Goal: Browse casually: Explore the website without a specific task or goal

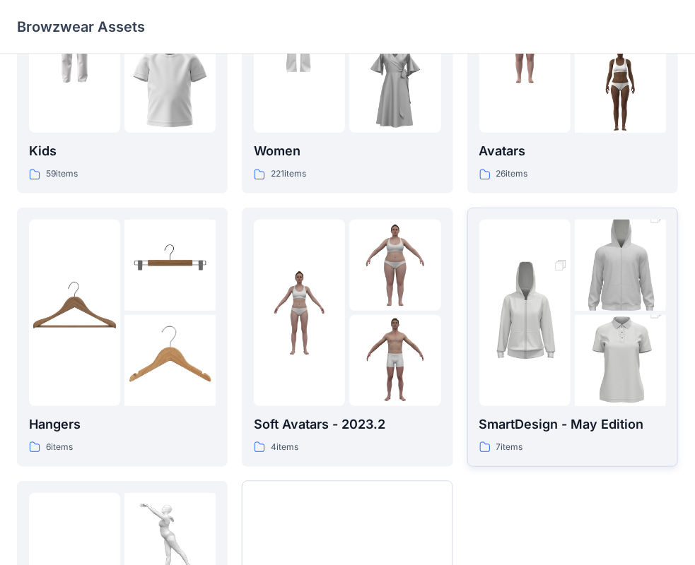
scroll to position [141, 0]
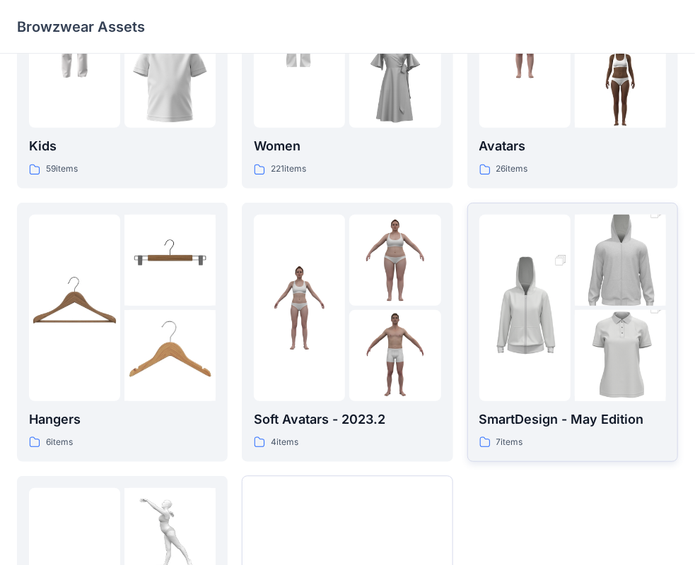
click at [565, 336] on img at bounding box center [524, 308] width 91 height 137
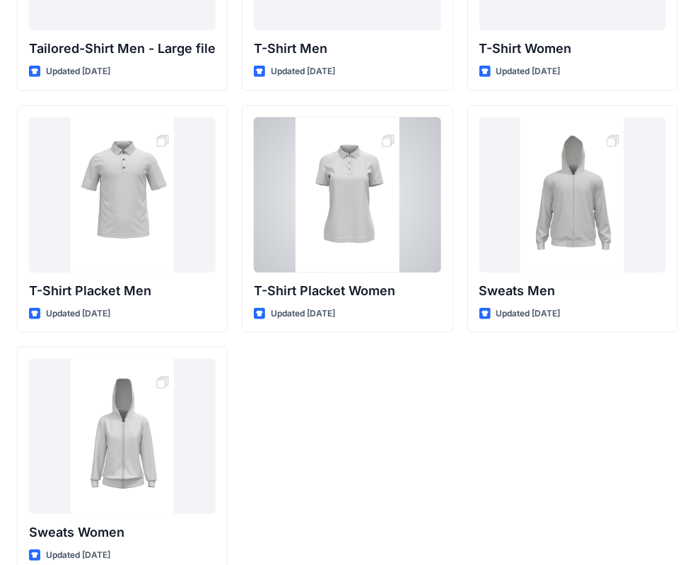
scroll to position [232, 0]
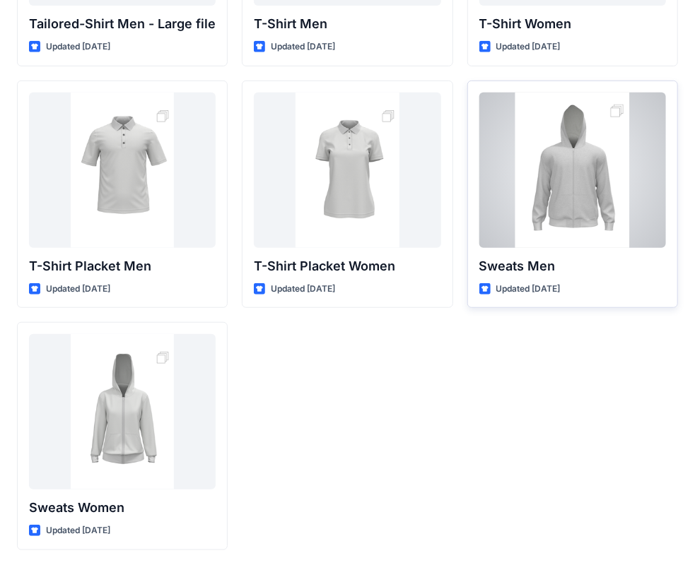
click at [601, 189] on div at bounding box center [572, 170] width 187 height 155
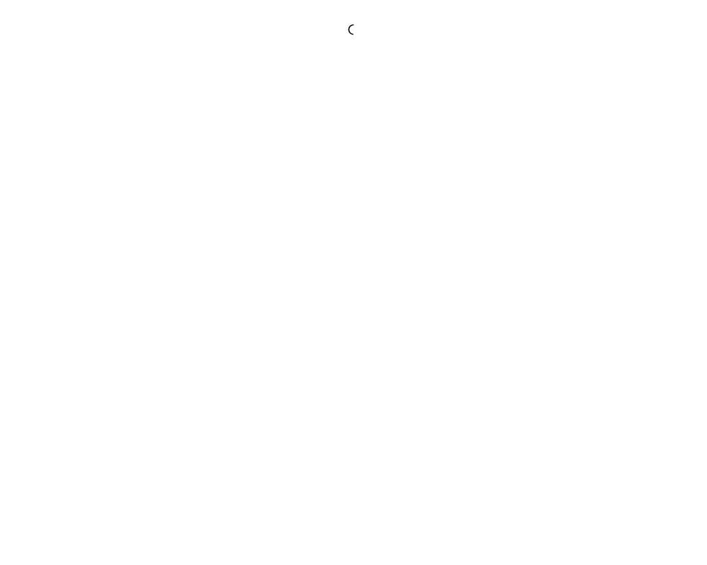
click at [601, 189] on div at bounding box center [353, 282] width 707 height 565
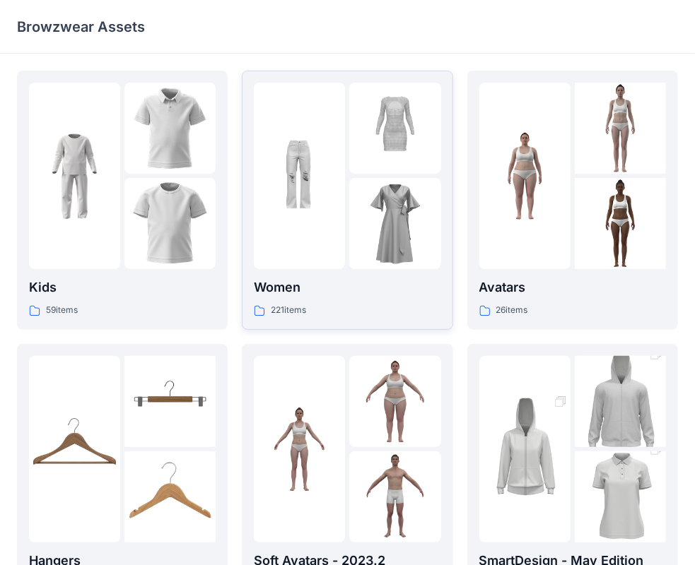
click at [425, 216] on img at bounding box center [394, 223] width 91 height 91
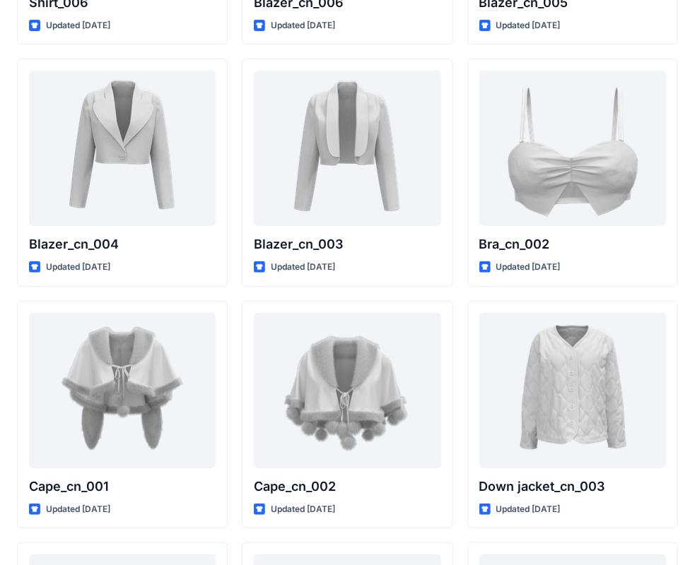
scroll to position [8482, 0]
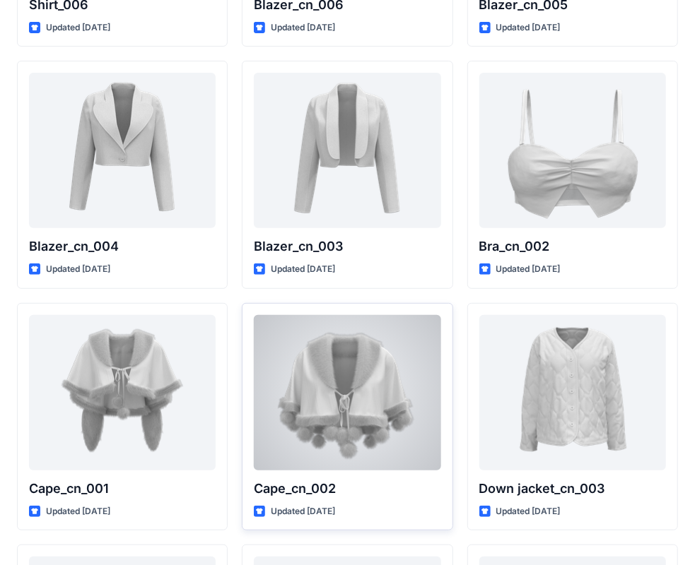
click at [405, 366] on div at bounding box center [347, 392] width 187 height 155
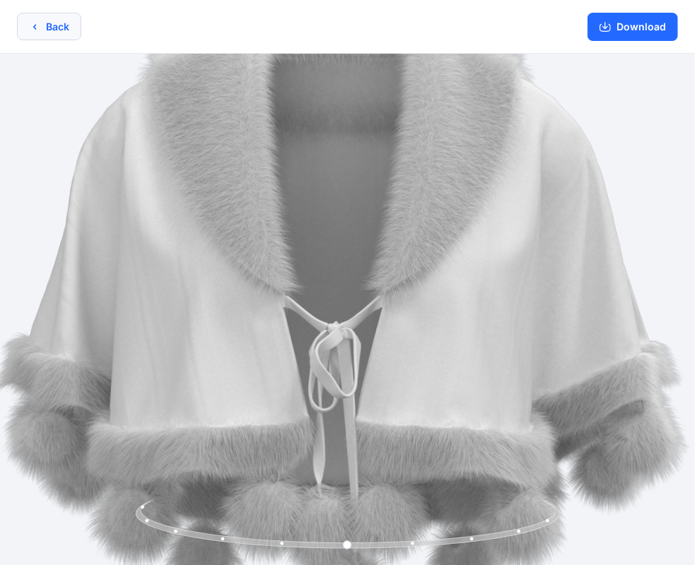
click at [28, 33] on button "Back" at bounding box center [49, 27] width 64 height 28
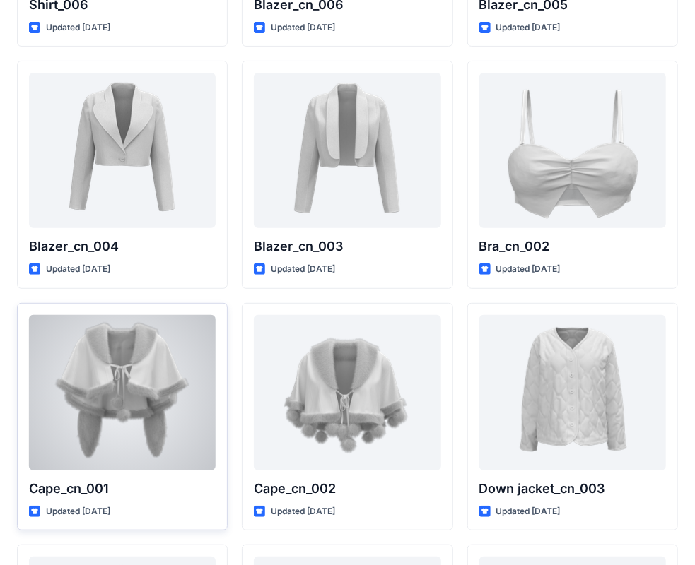
click at [126, 359] on div at bounding box center [122, 392] width 187 height 155
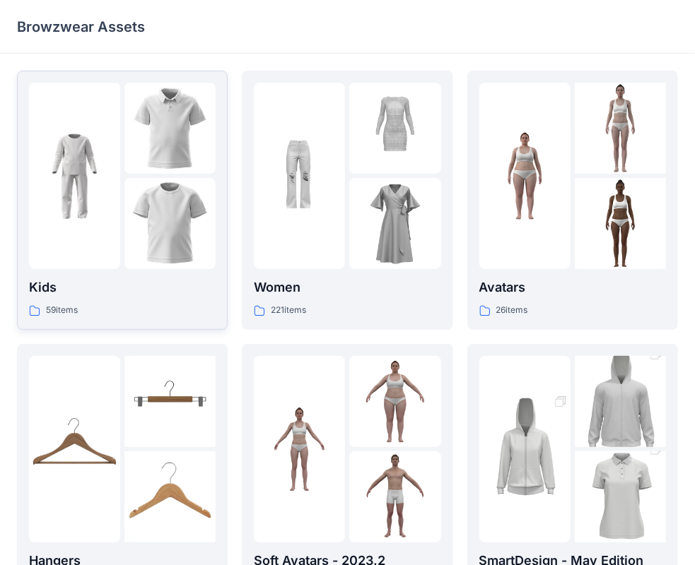
click at [128, 165] on img at bounding box center [169, 128] width 91 height 91
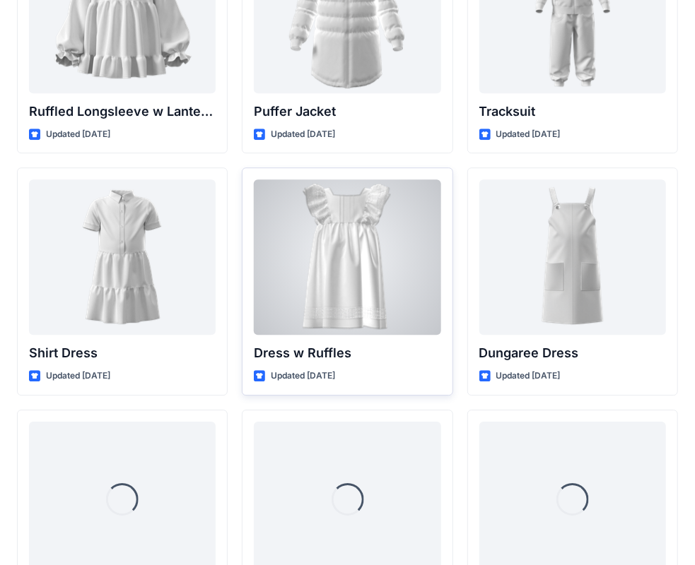
scroll to position [3637, 0]
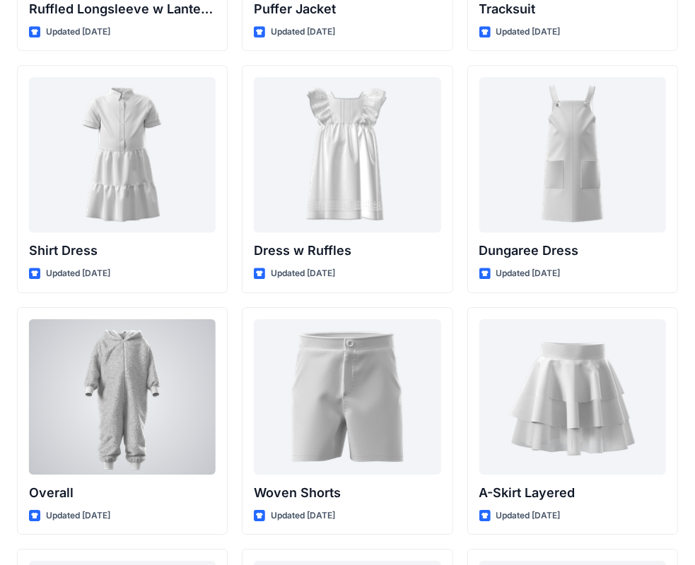
click at [100, 387] on div at bounding box center [122, 396] width 187 height 155
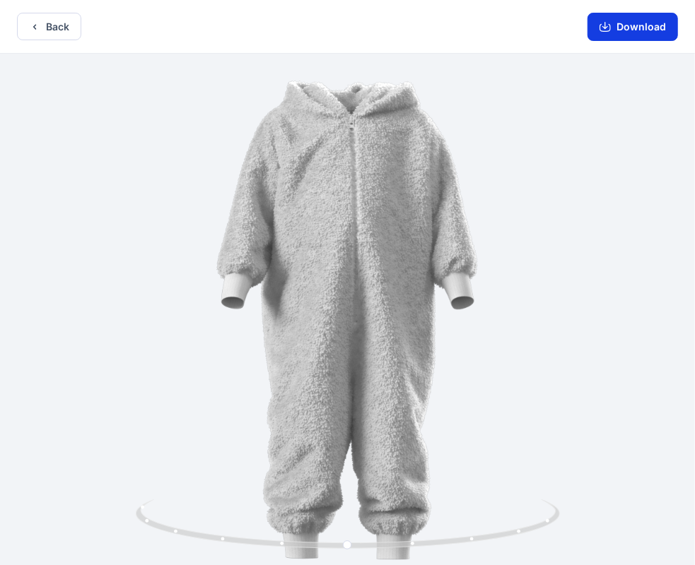
click at [632, 21] on button "Download" at bounding box center [632, 27] width 90 height 28
